Goal: Information Seeking & Learning: Learn about a topic

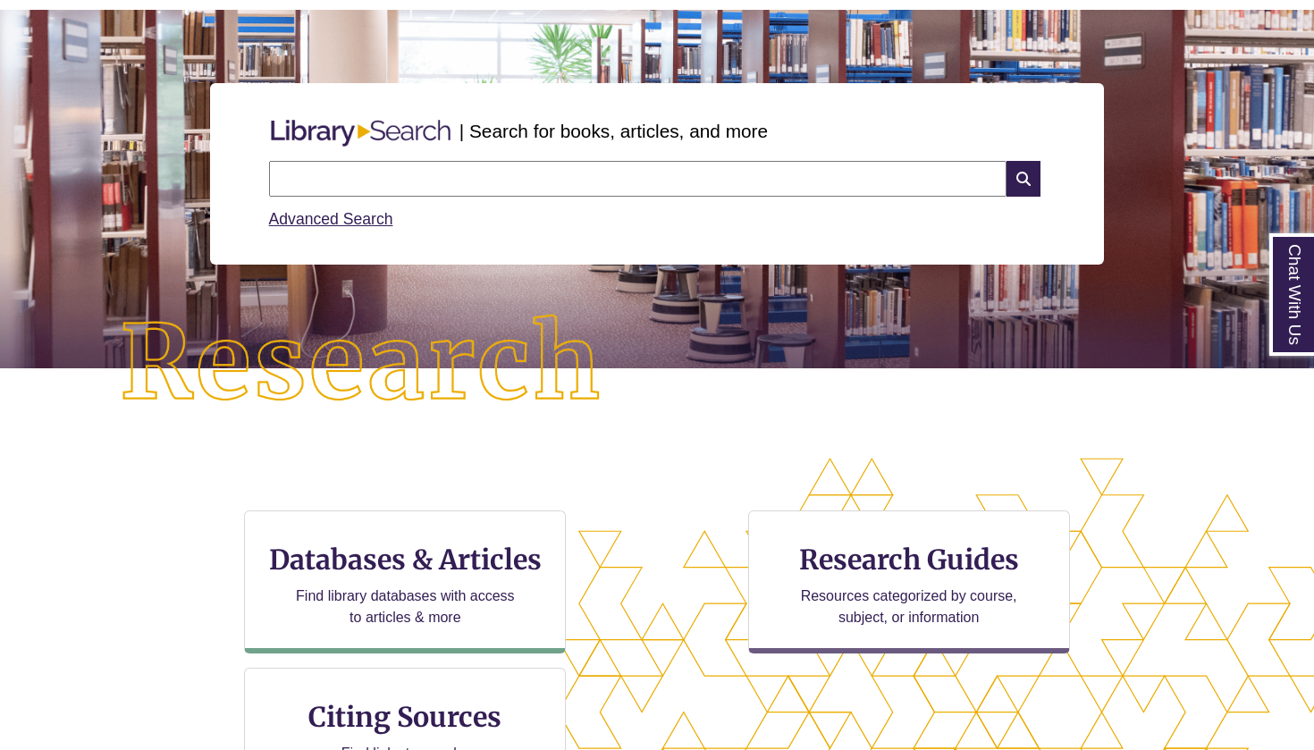
scroll to position [162, 0]
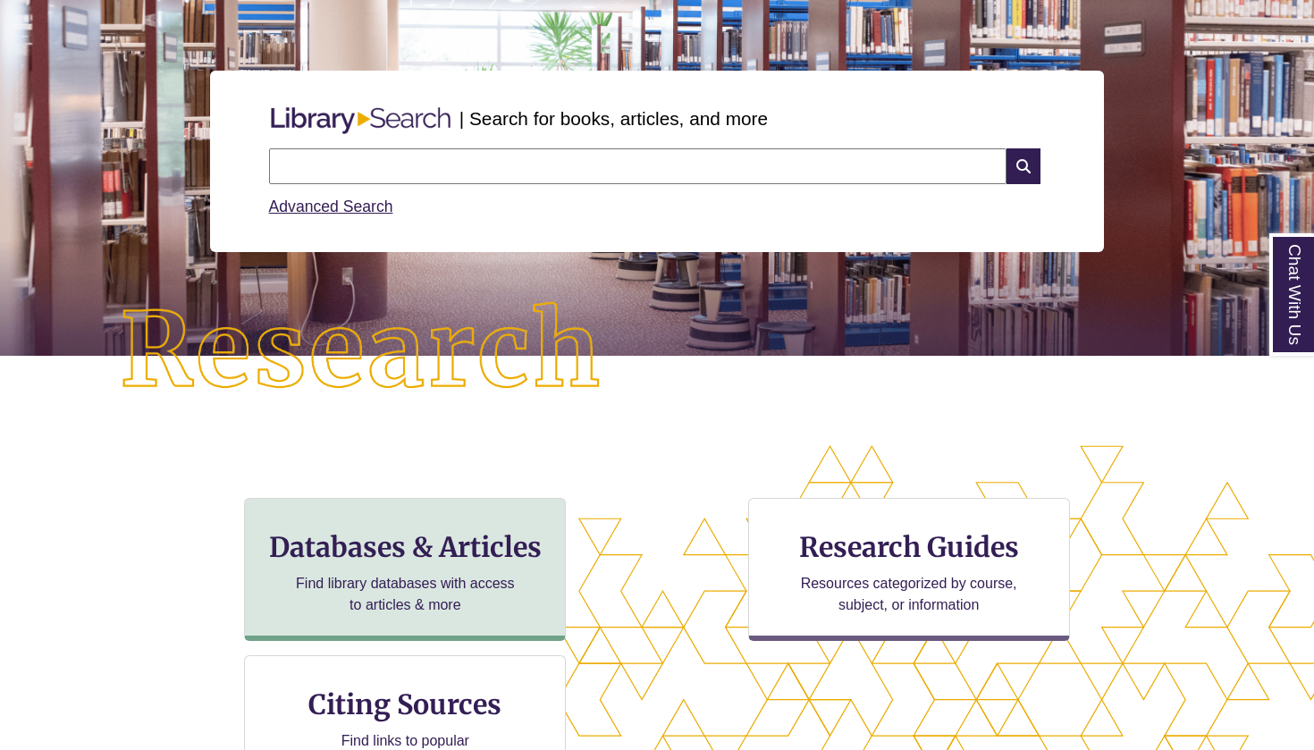
click at [443, 543] on h3 "Databases & Articles" at bounding box center [404, 547] width 291 height 34
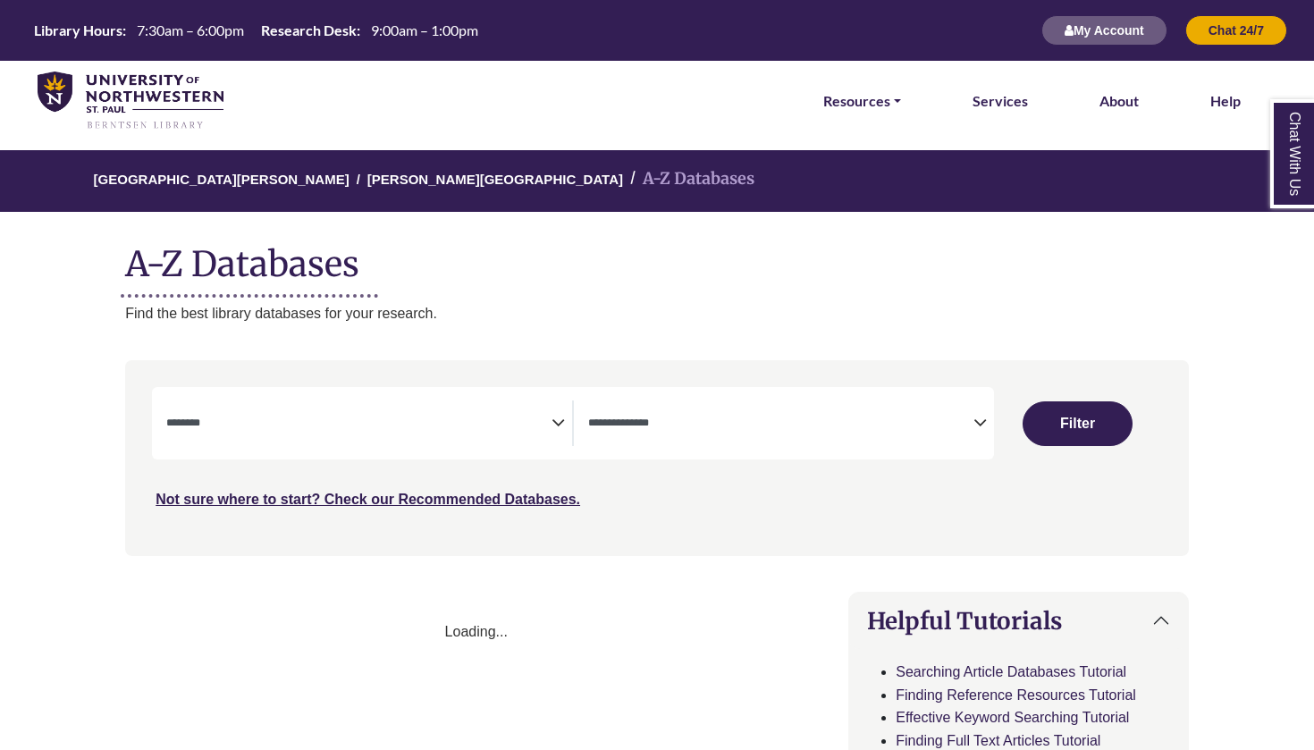
select select "Database Subject Filter"
select select "Database Types Filter"
select select "Database Subject Filter"
select select "Database Types Filter"
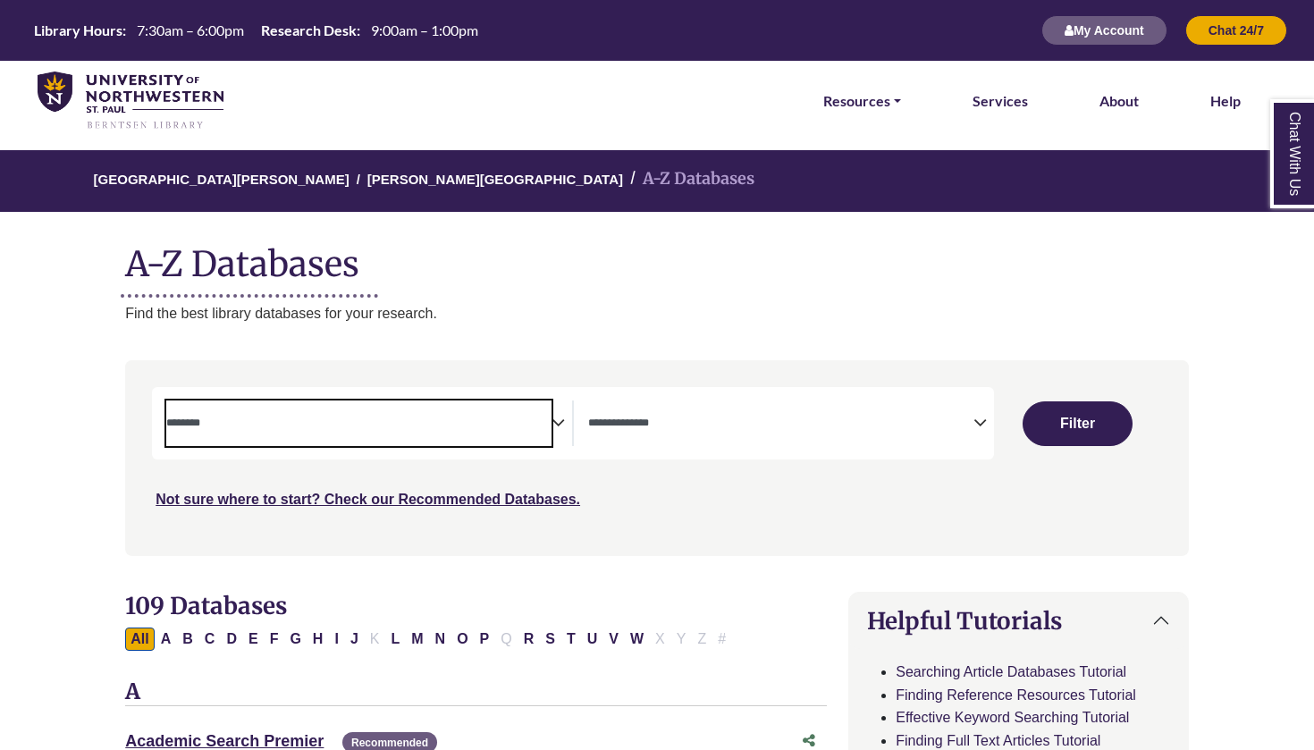
click at [400, 401] on span "Search filters" at bounding box center [358, 423] width 385 height 46
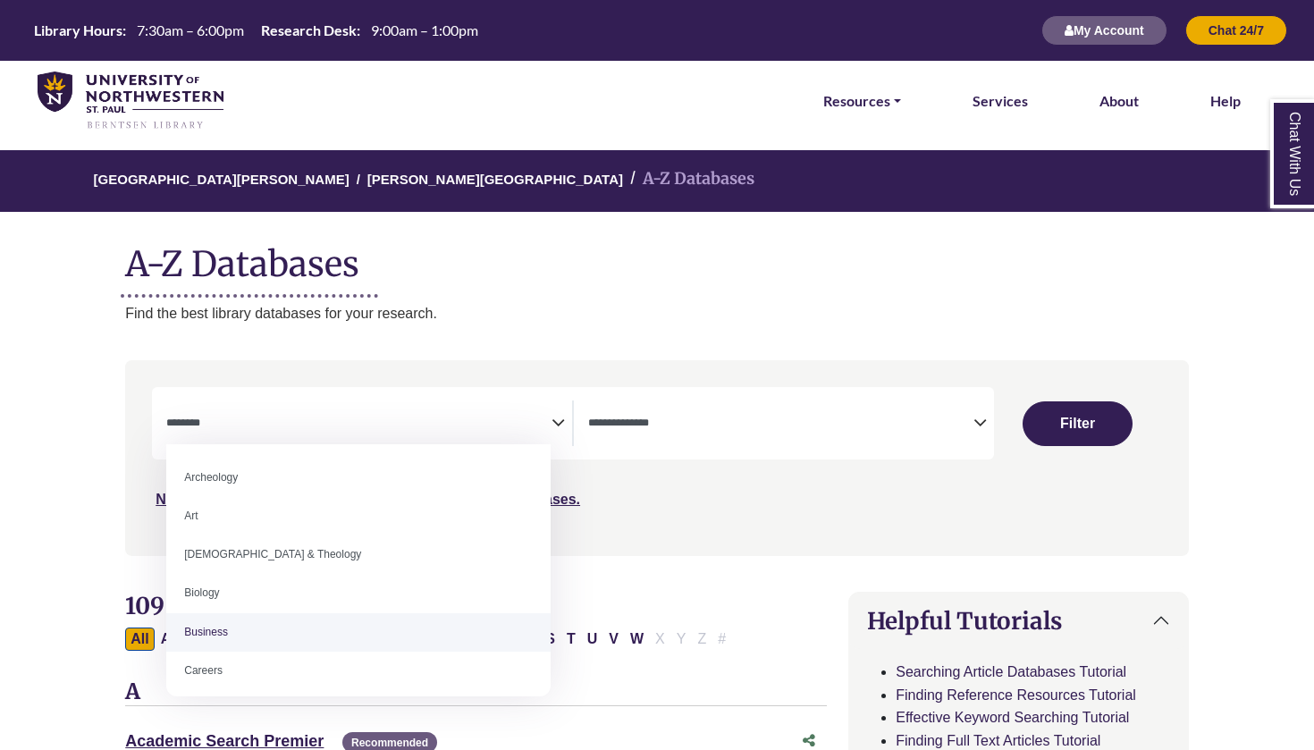
select select "*****"
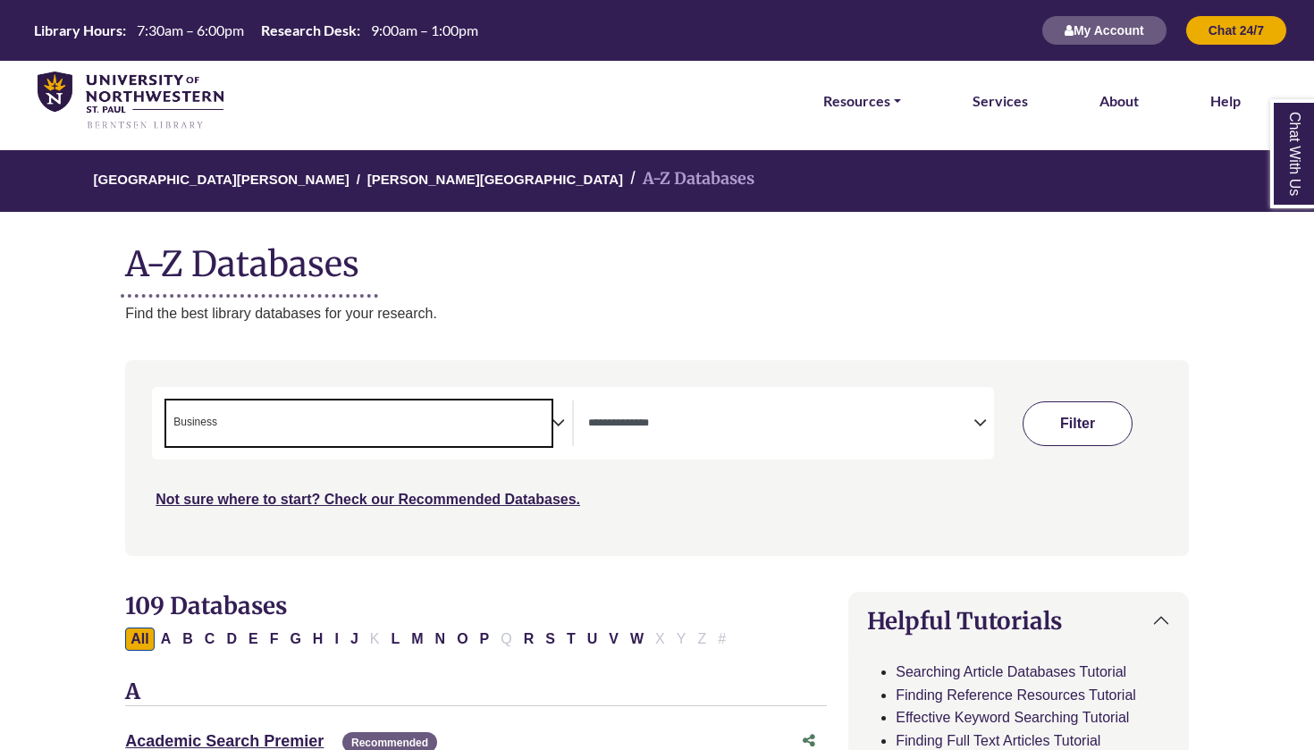
click at [1086, 409] on button "Filter" at bounding box center [1077, 423] width 110 height 45
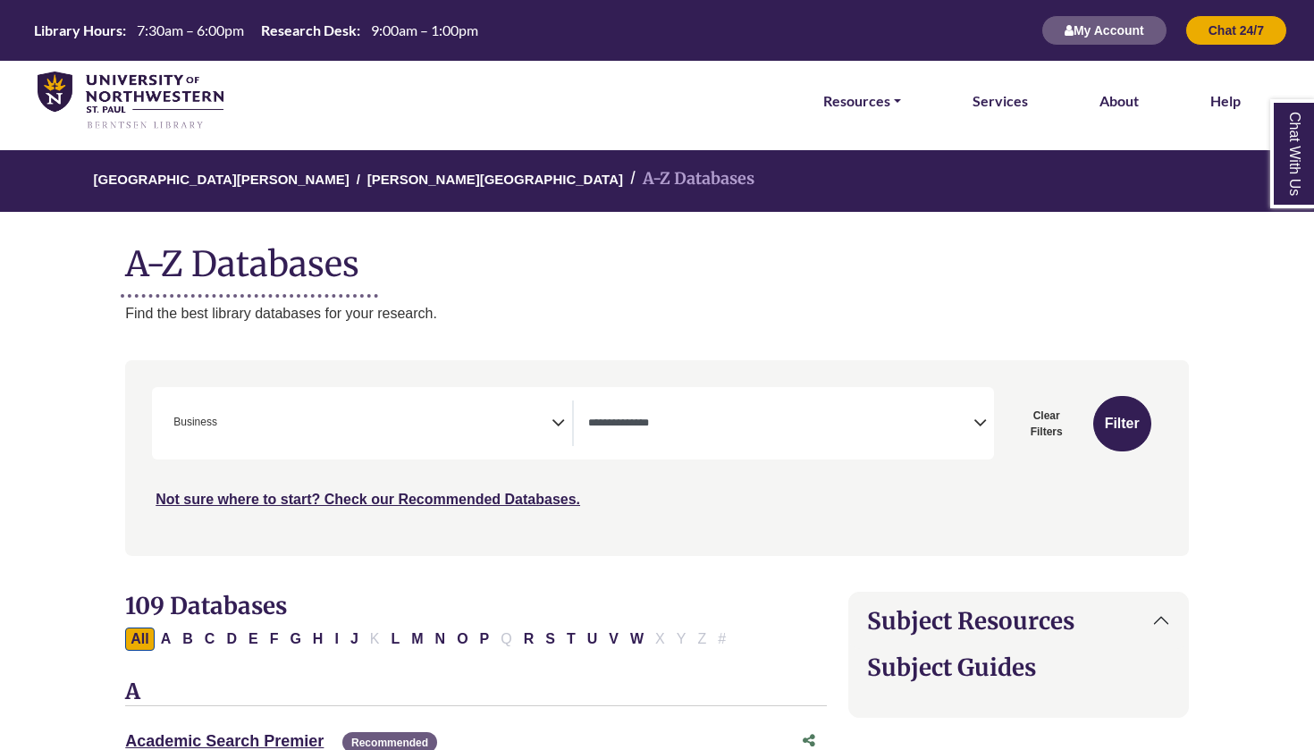
select select "Database Types Filter"
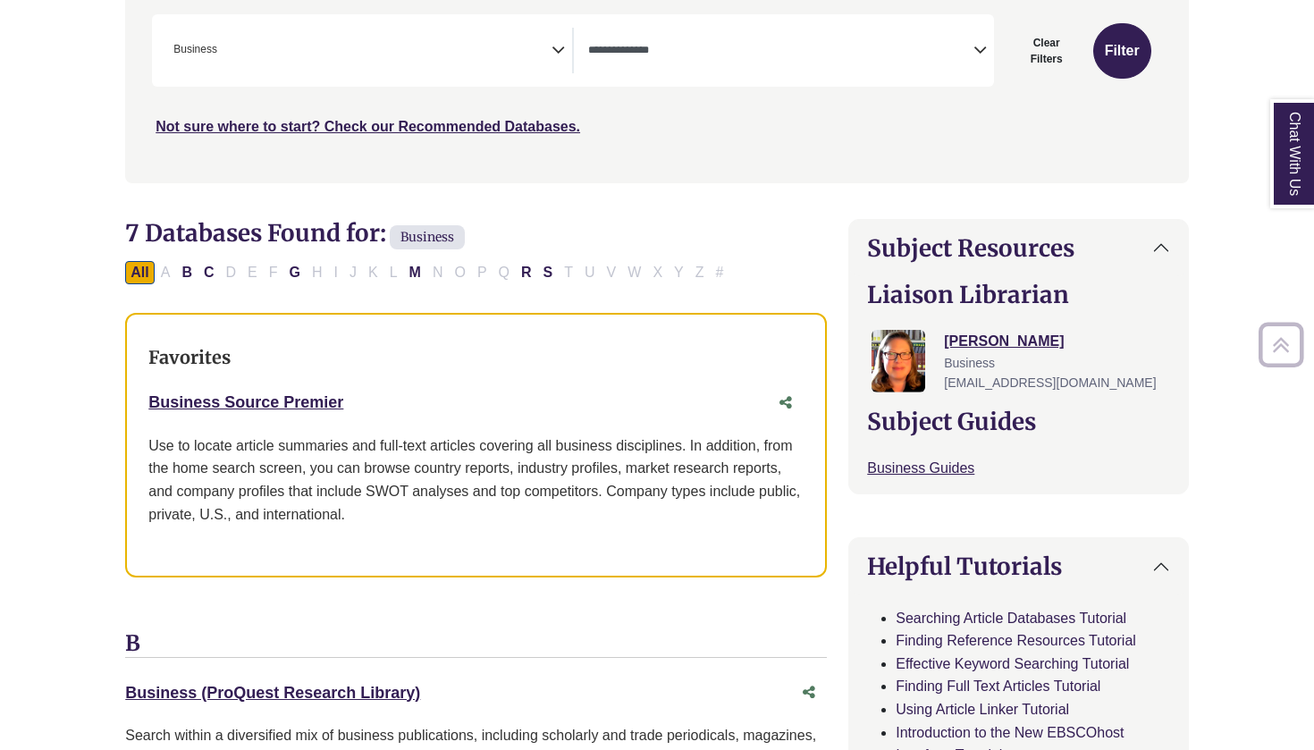
scroll to position [390, 0]
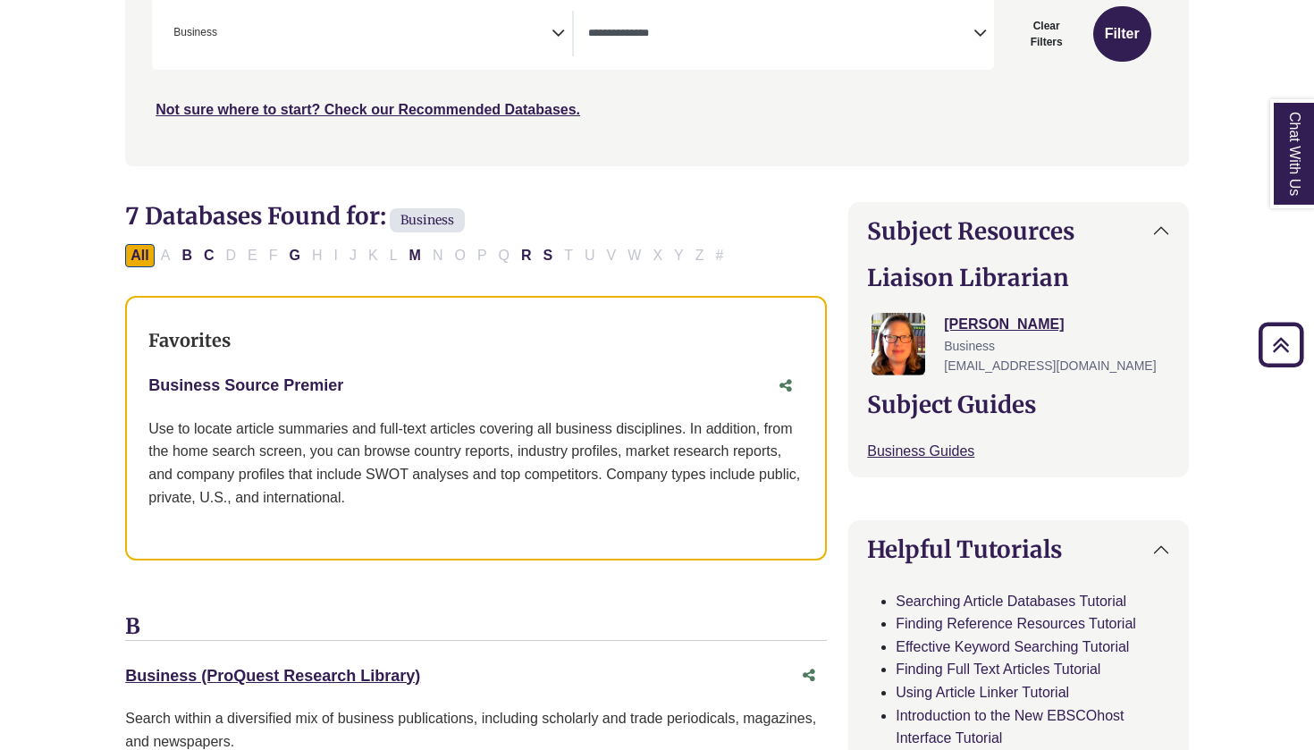
click at [320, 380] on link "Business Source Premier This link opens in a new window" at bounding box center [245, 385] width 195 height 18
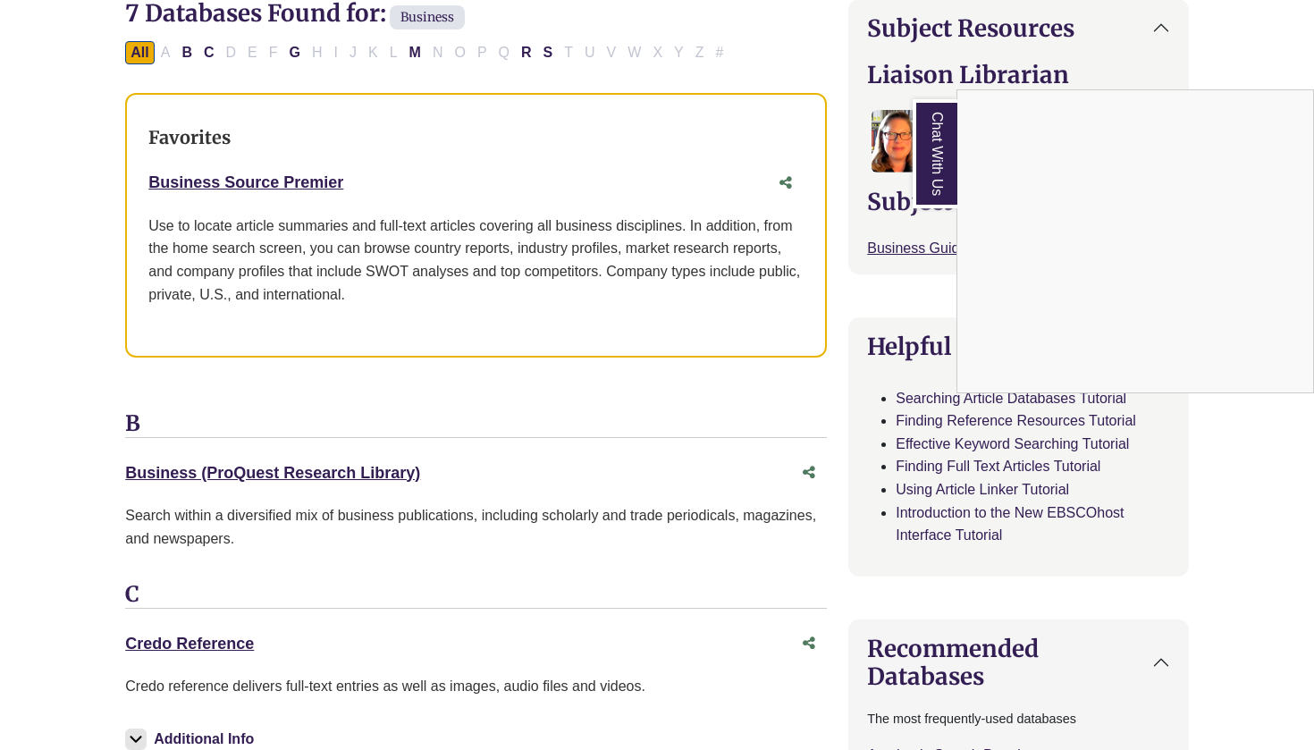
click at [50, 386] on div "Chat With Us" at bounding box center [657, 375] width 1314 height 750
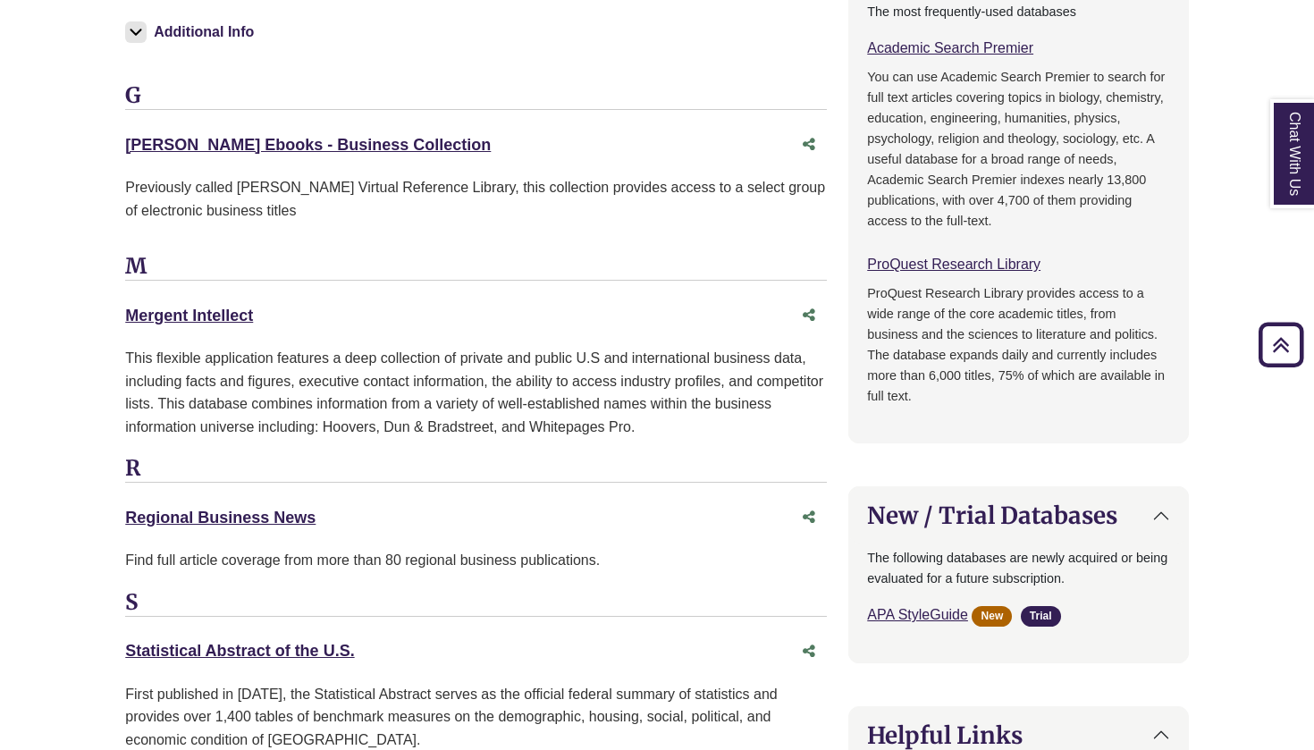
scroll to position [1316, 0]
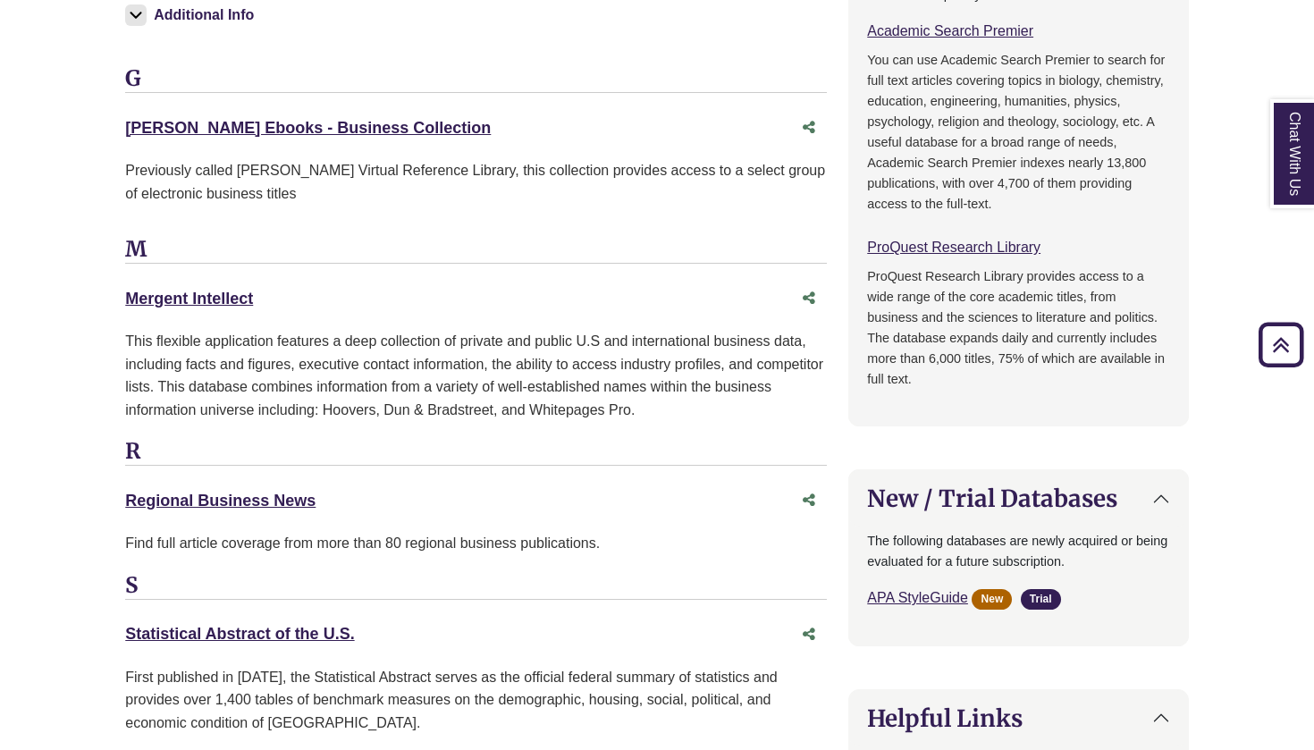
click at [72, 297] on body "Skip to Main Content Library Hours: 7:30am – 6:00pm Research Desk: 9:00am – 1:0…" at bounding box center [657, 258] width 1314 height 3149
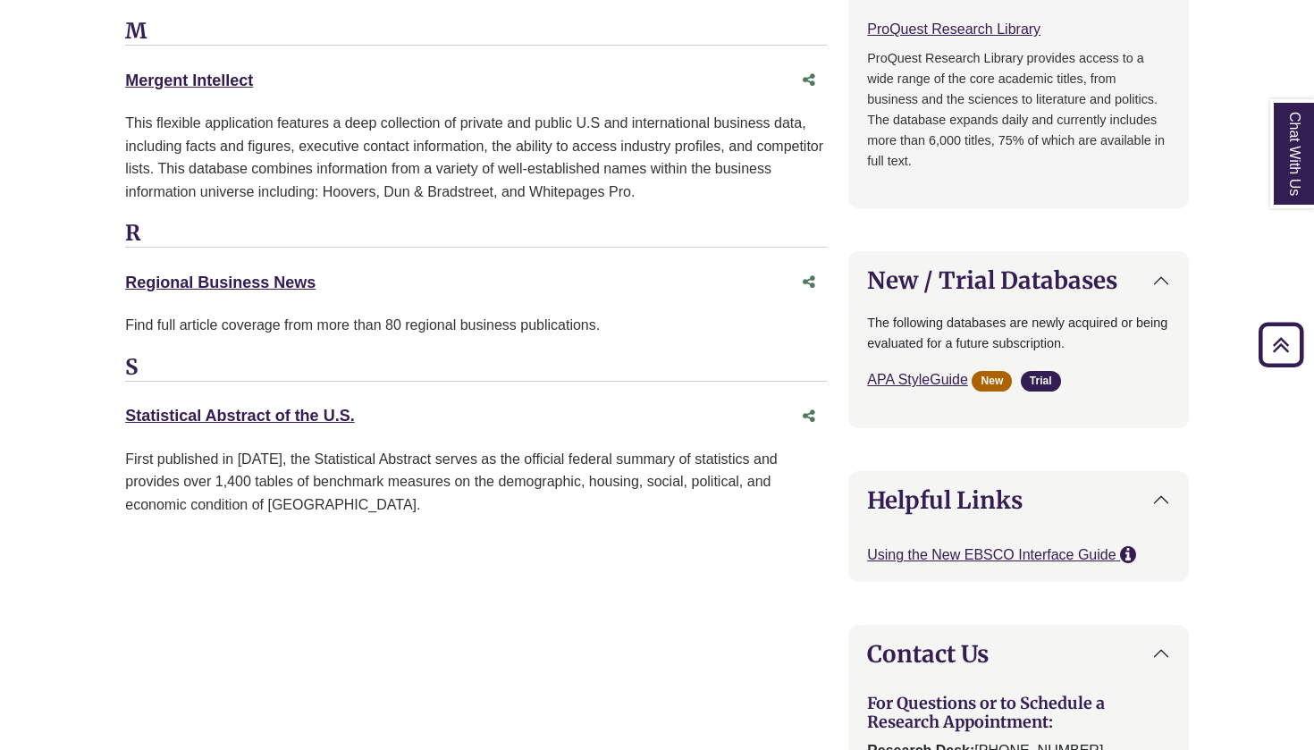
scroll to position [1568, 0]
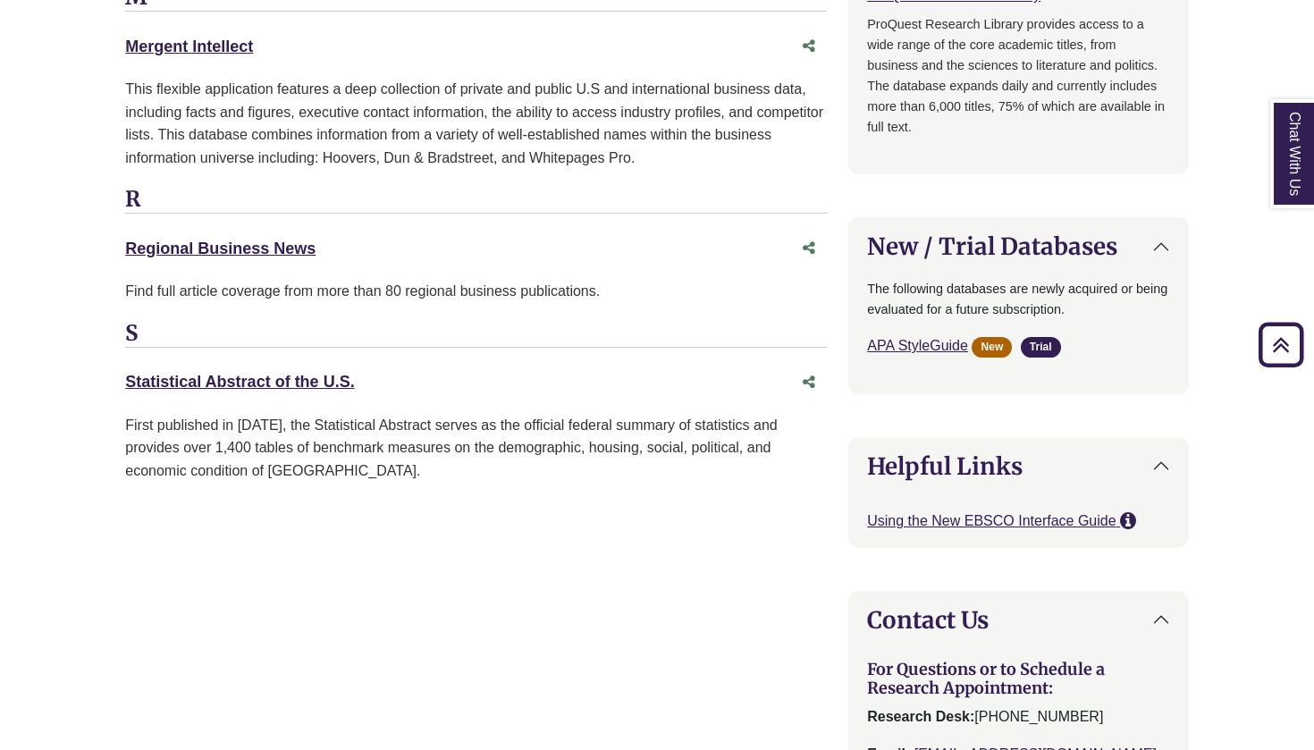
click at [76, 309] on body "Skip to Main Content Library Hours: 7:30am – 6:00pm Research Desk: 9:00am – 1:0…" at bounding box center [657, 6] width 1314 height 3149
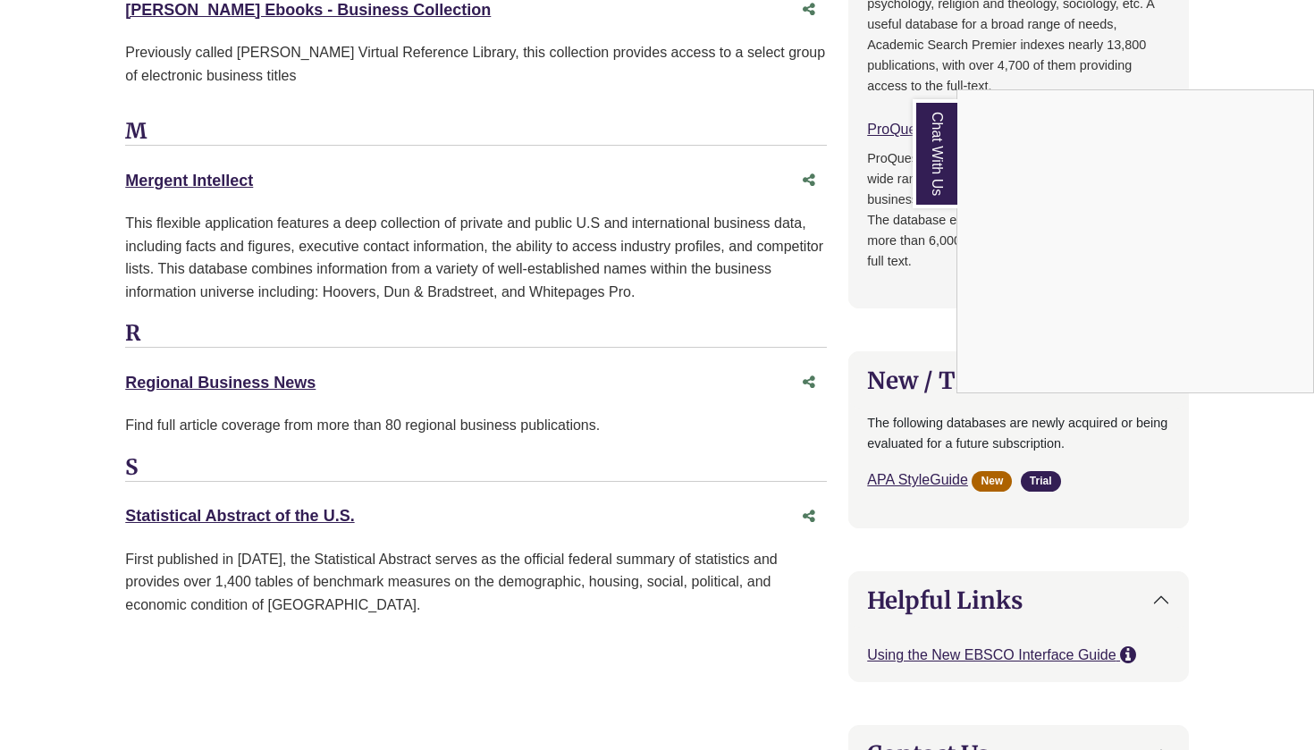
scroll to position [1433, 0]
